Goal: Transaction & Acquisition: Purchase product/service

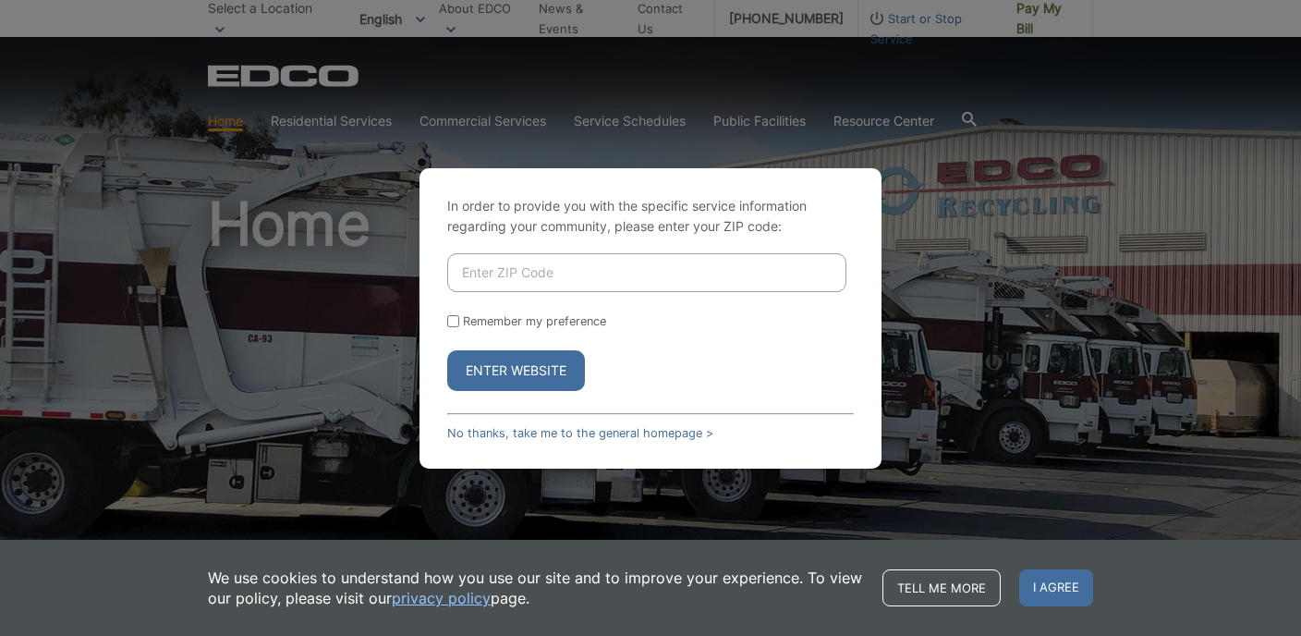
click at [552, 266] on input "Enter ZIP Code" at bounding box center [646, 272] width 399 height 39
type input "92028"
click at [447, 350] on button "Enter Website" at bounding box center [516, 370] width 138 height 41
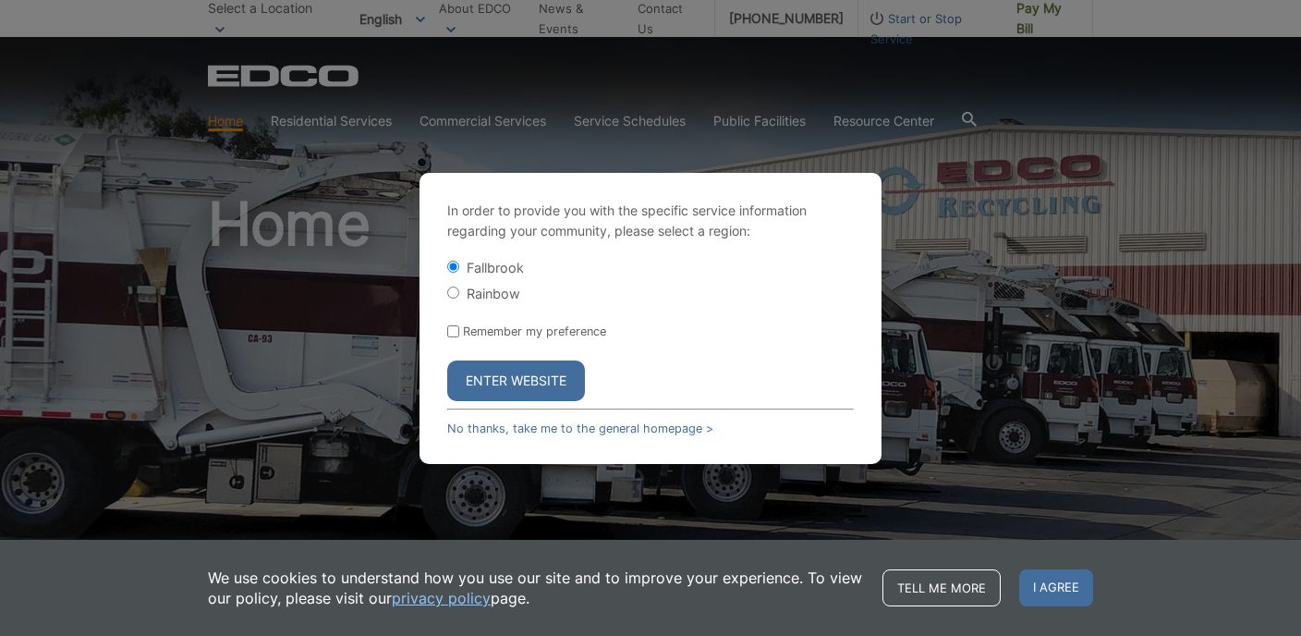
click at [490, 395] on button "Enter Website" at bounding box center [516, 380] width 138 height 41
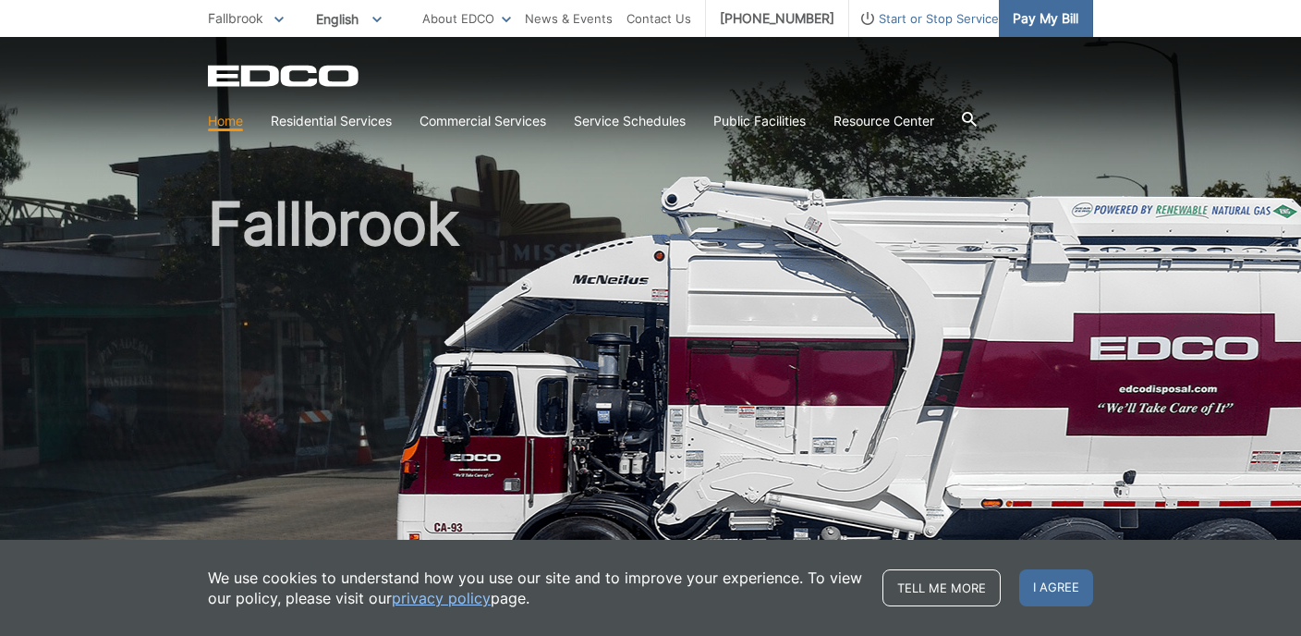
click at [1029, 30] on link "Pay My Bill" at bounding box center [1046, 18] width 94 height 37
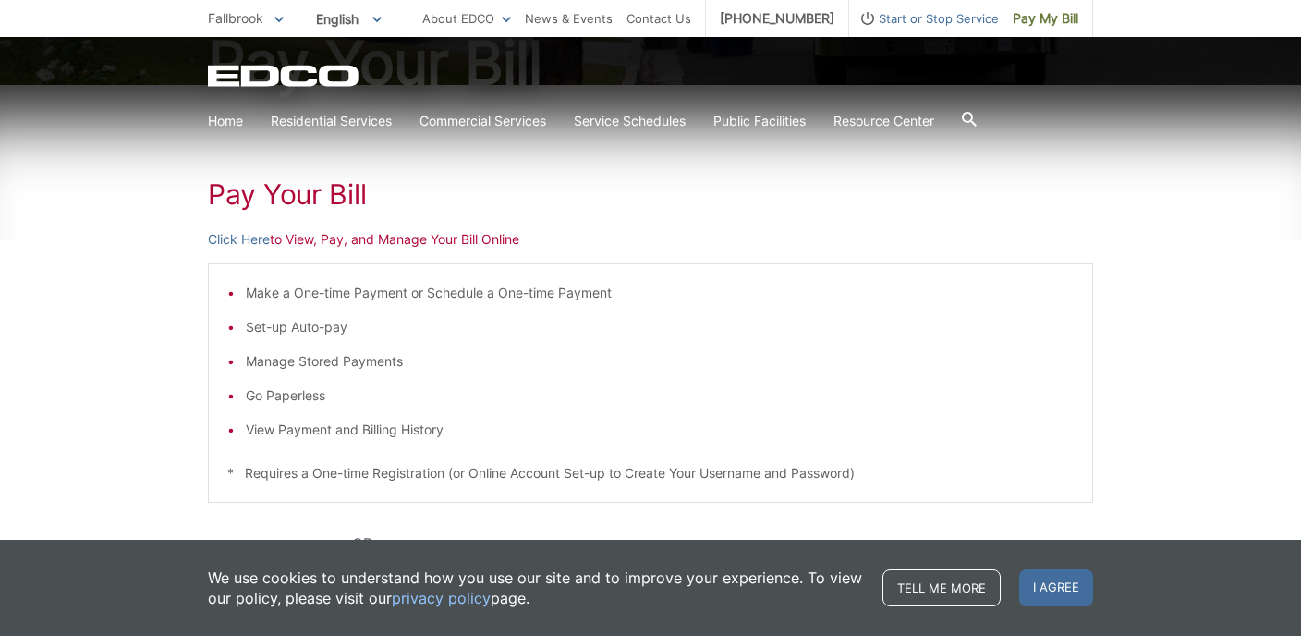
scroll to position [359, 0]
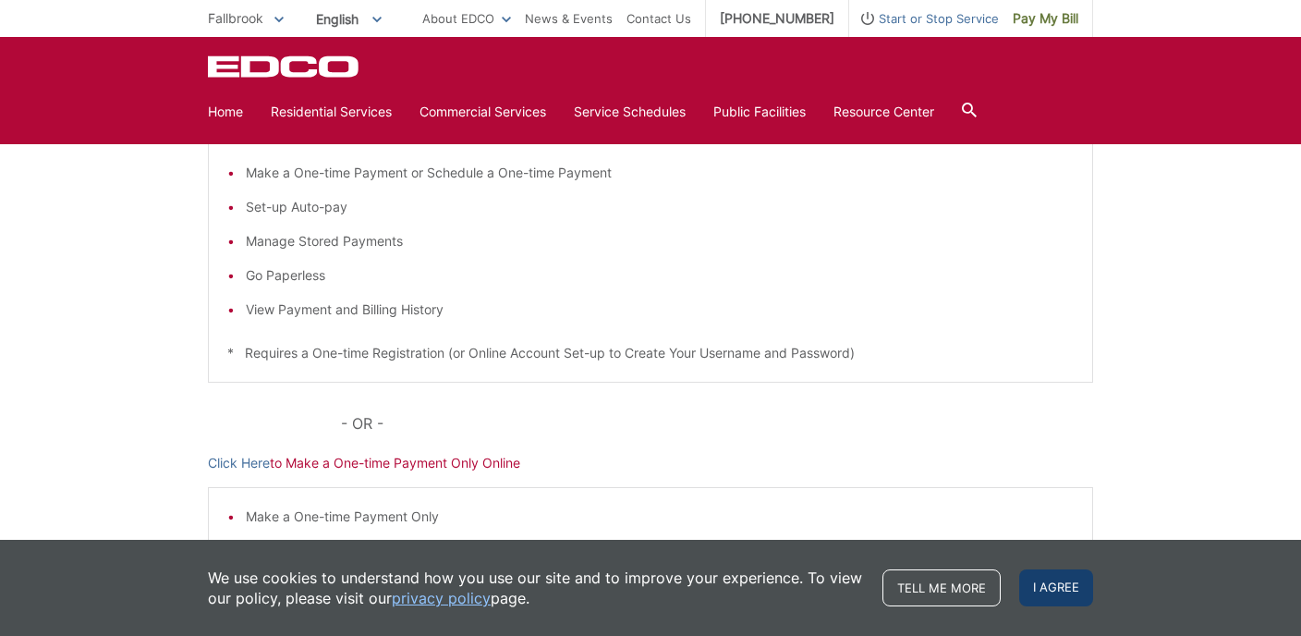
click at [1078, 590] on span "I agree" at bounding box center [1057, 587] width 74 height 37
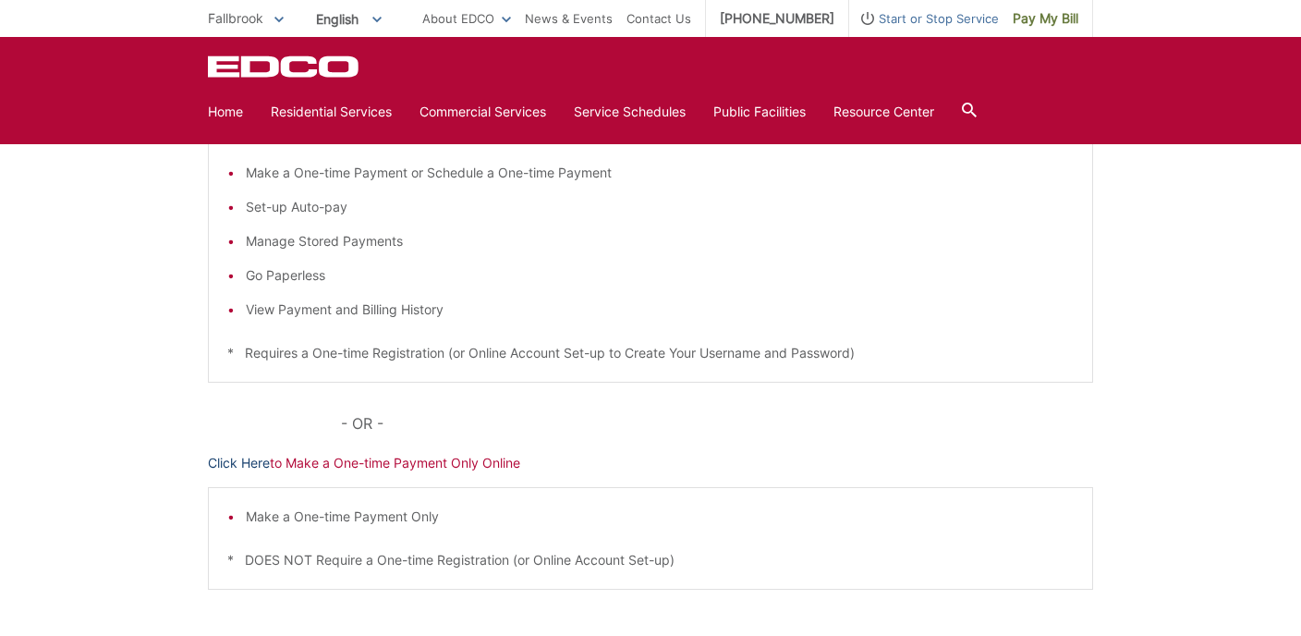
click at [242, 460] on link "Click Here" at bounding box center [239, 463] width 62 height 20
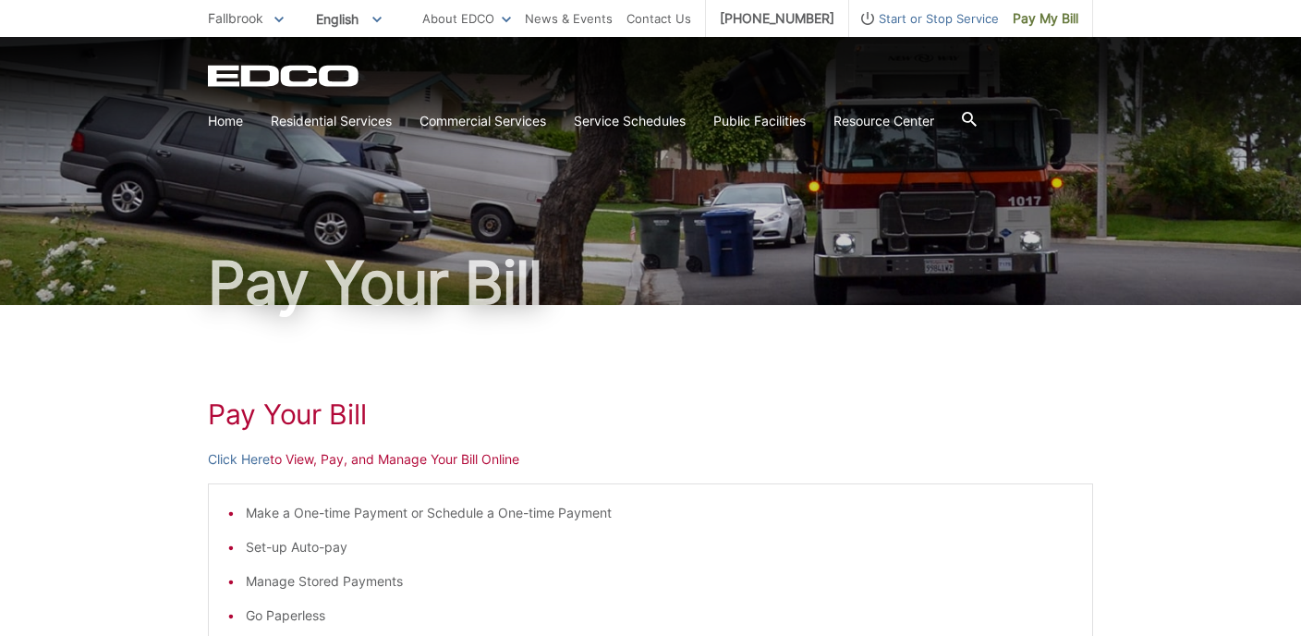
scroll to position [20, 0]
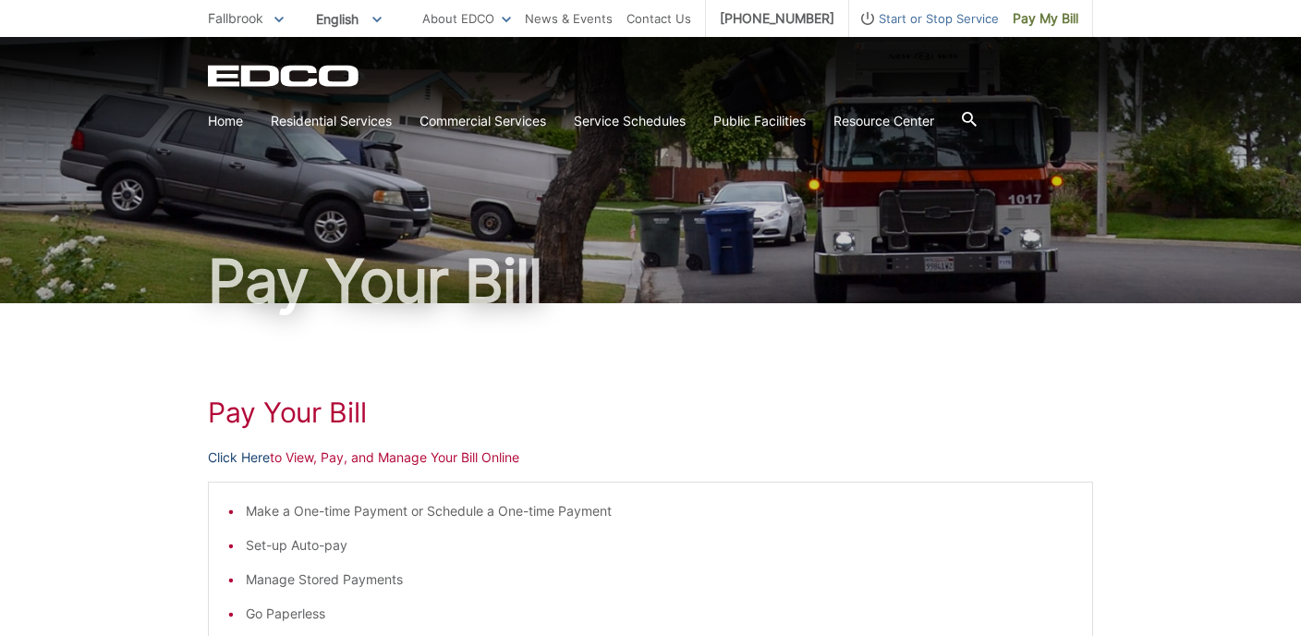
click at [226, 464] on link "Click Here" at bounding box center [239, 457] width 62 height 20
